Goal: Find specific page/section: Find specific page/section

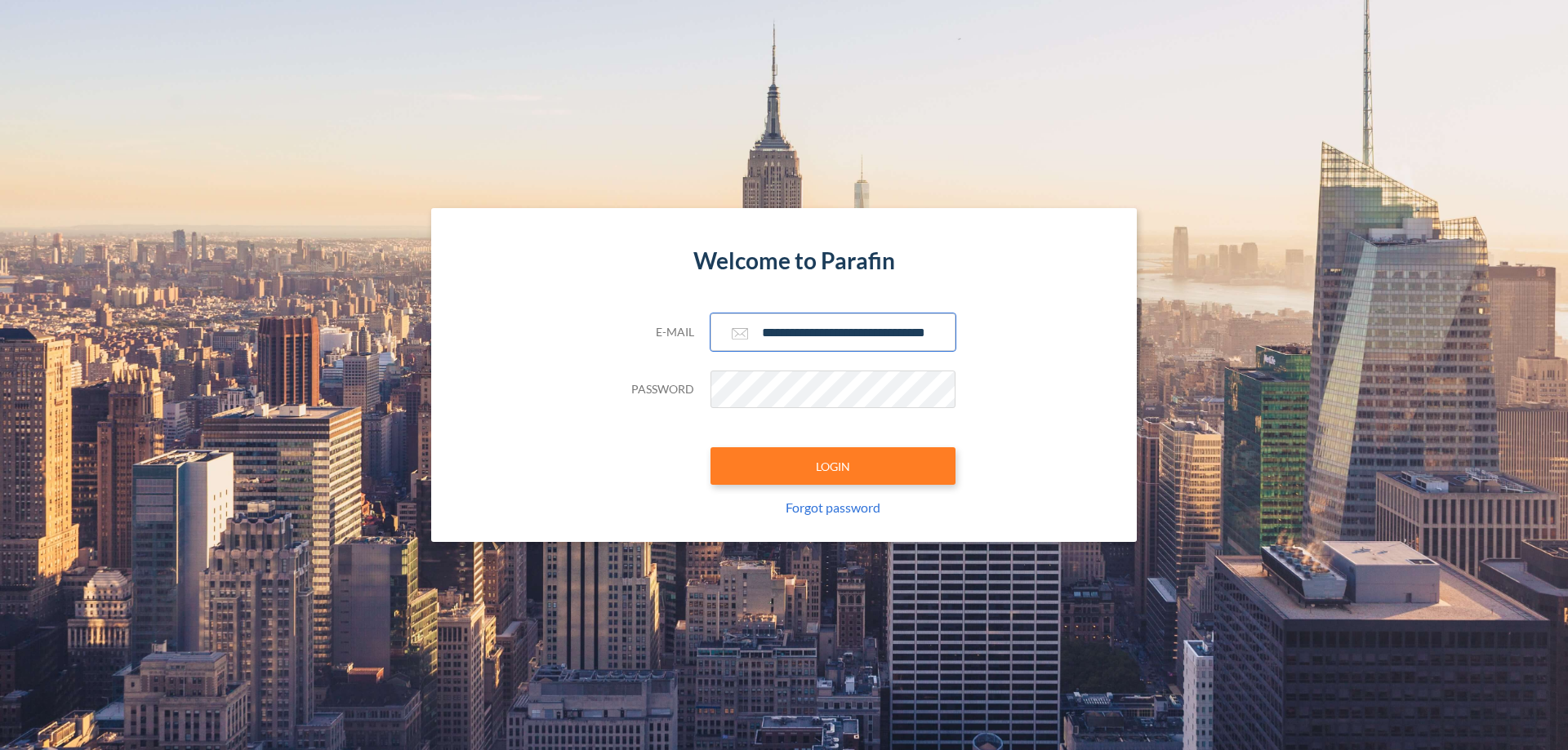
scroll to position [0, 26]
type input "**********"
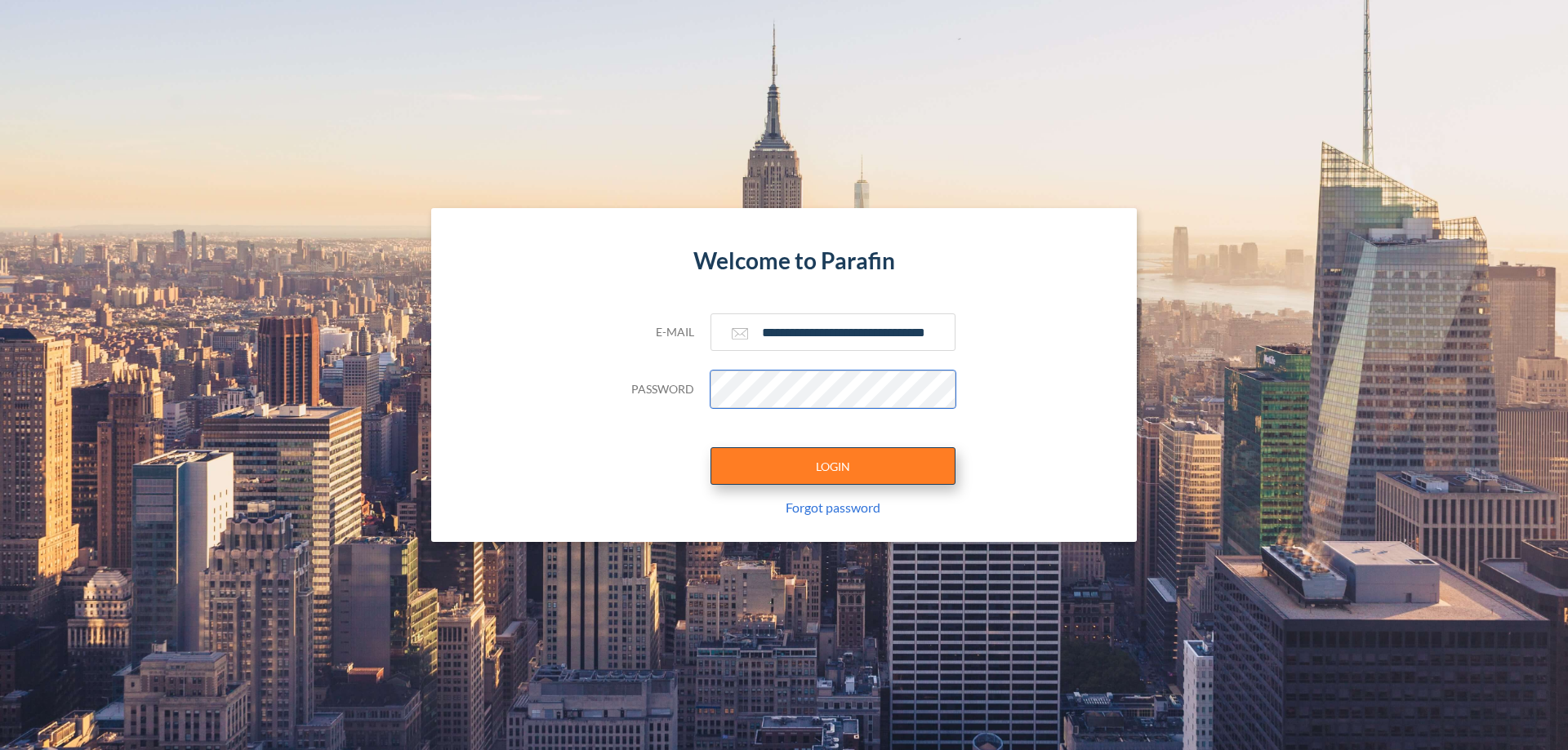
scroll to position [0, 0]
click at [833, 466] on button "LOGIN" at bounding box center [833, 466] width 245 height 38
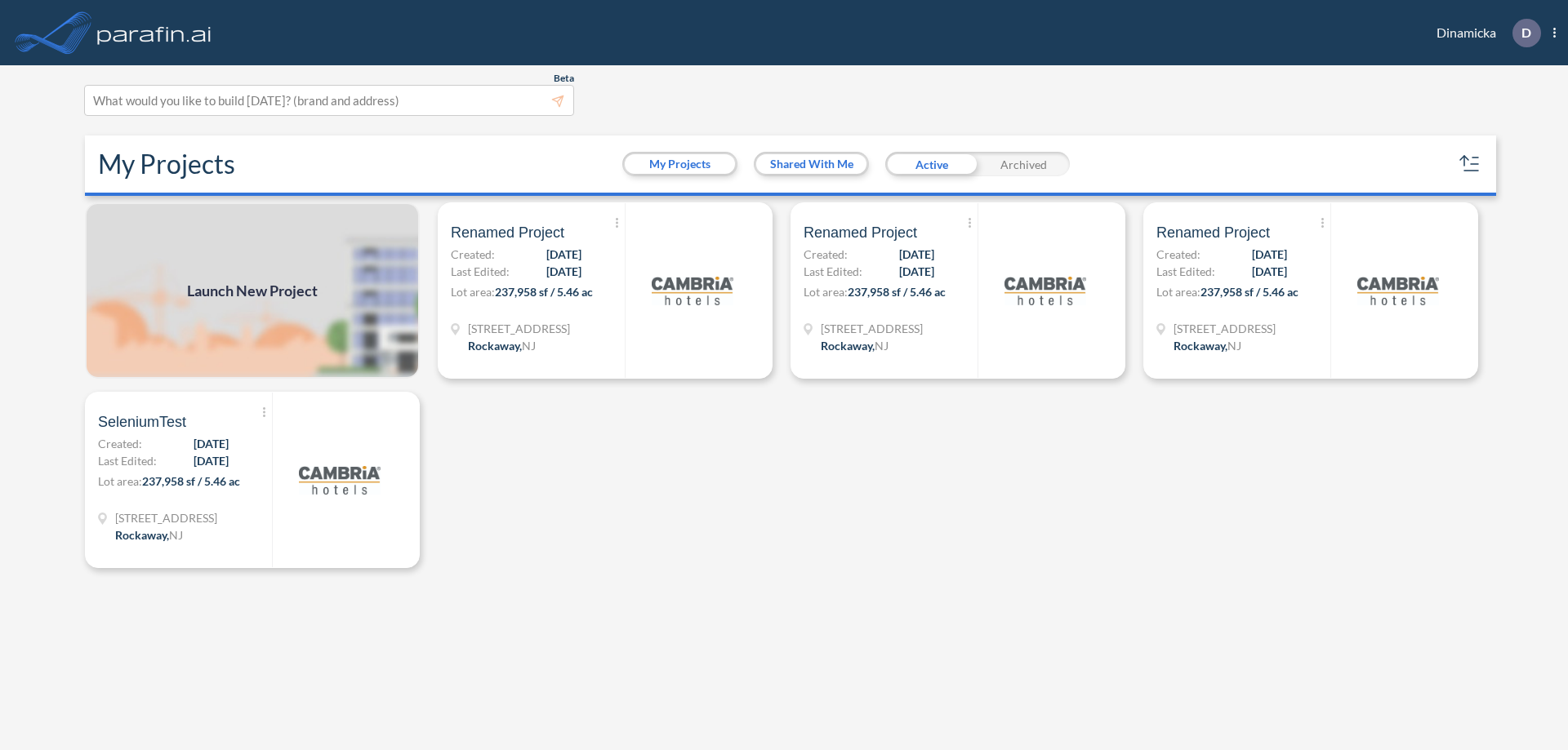
scroll to position [4, 0]
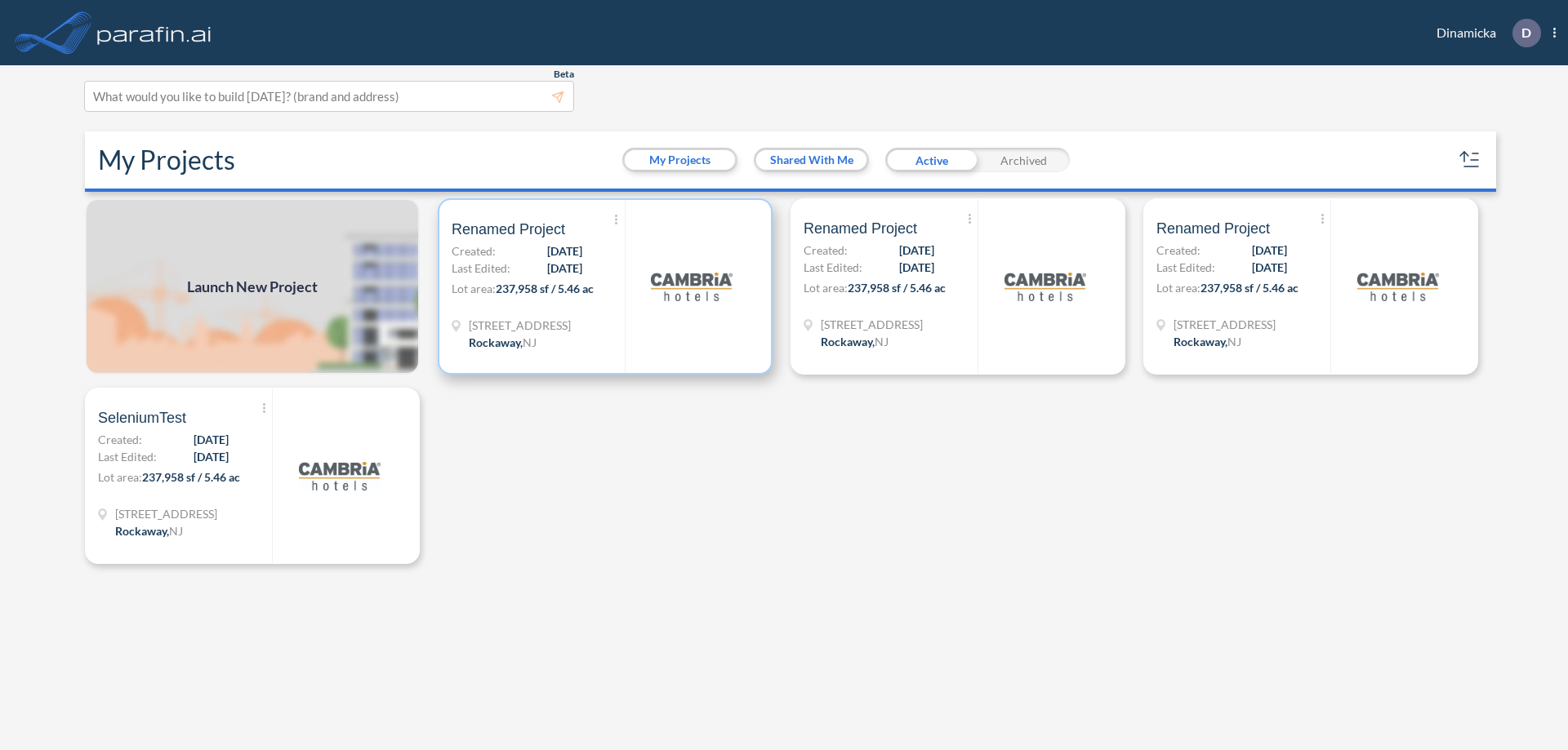
click at [606, 287] on p "Lot area: 237,958 sf / 5.46 ac" at bounding box center [539, 291] width 173 height 23
